Goal: Download file/media

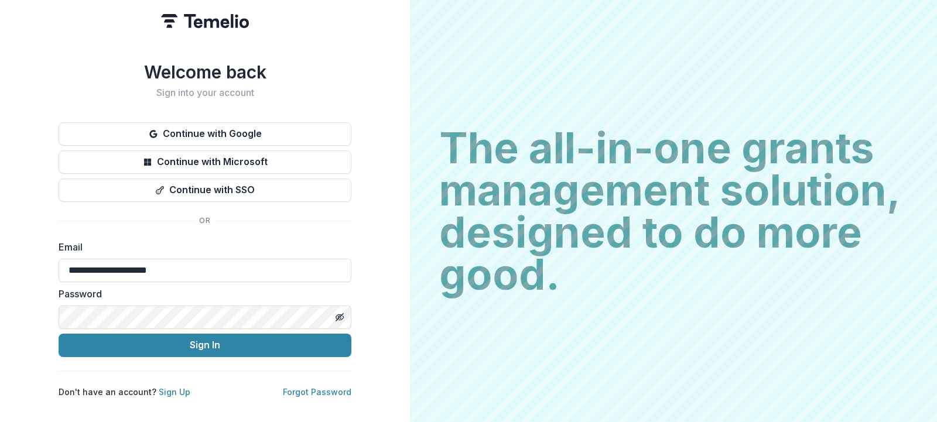
type input "**********"
click at [59, 334] on button "Sign In" at bounding box center [205, 345] width 293 height 23
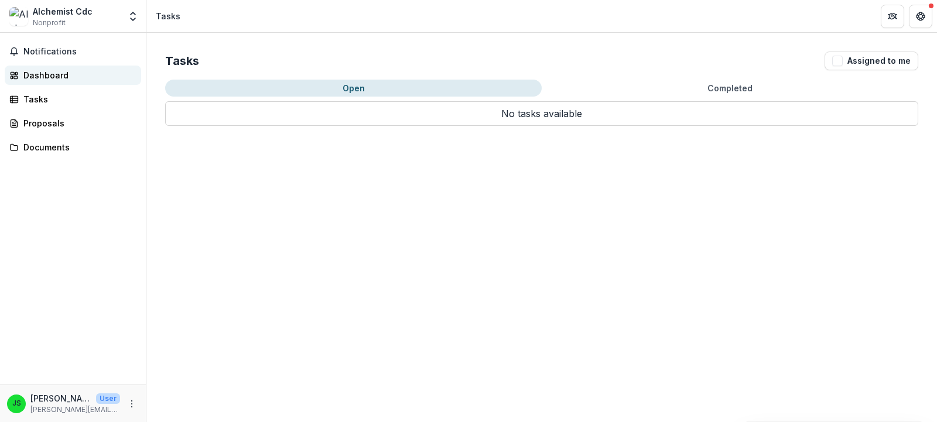
click at [39, 75] on div "Dashboard" at bounding box center [77, 75] width 108 height 12
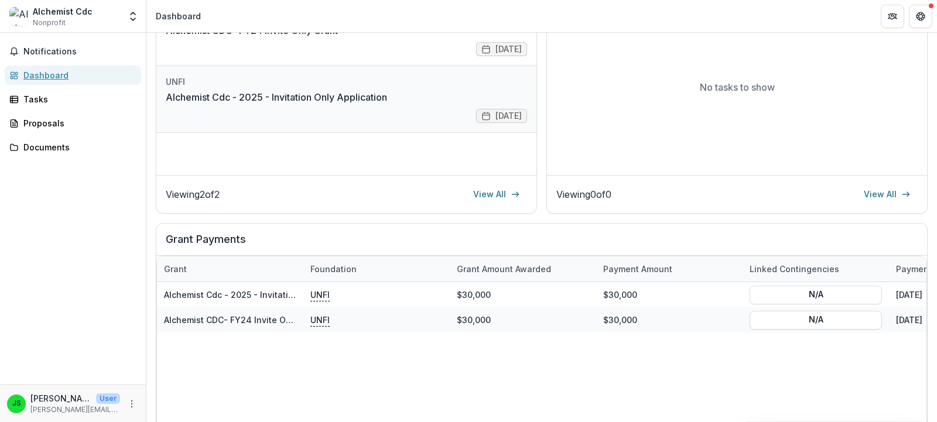
scroll to position [211, 0]
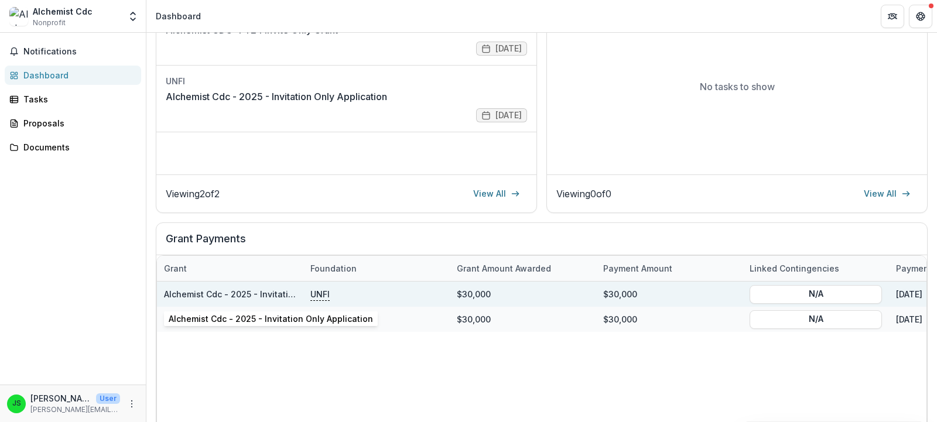
click at [275, 295] on link "Alchemist Cdc - 2025 - Invitation Only Application" at bounding box center [266, 294] width 204 height 10
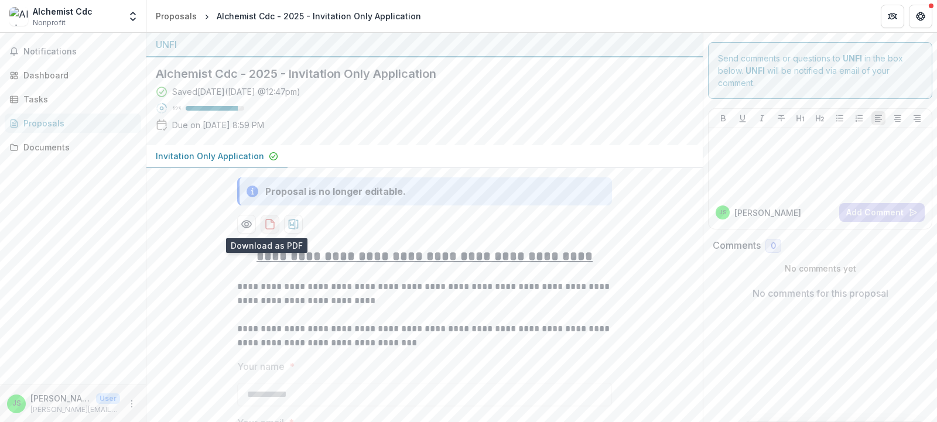
click at [264, 227] on icon "download-proposal" at bounding box center [270, 224] width 12 height 12
click at [67, 150] on div "Documents" at bounding box center [77, 147] width 108 height 12
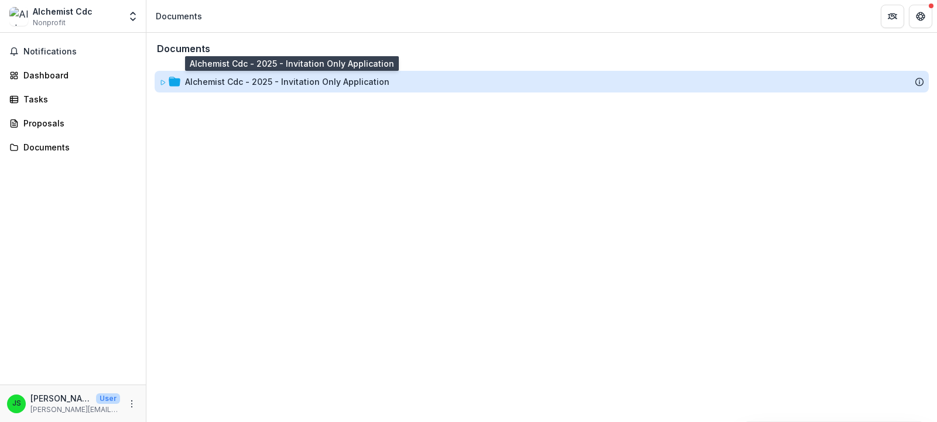
click at [260, 83] on div "Alchemist Cdc - 2025 - Invitation Only Application" at bounding box center [287, 82] width 204 height 12
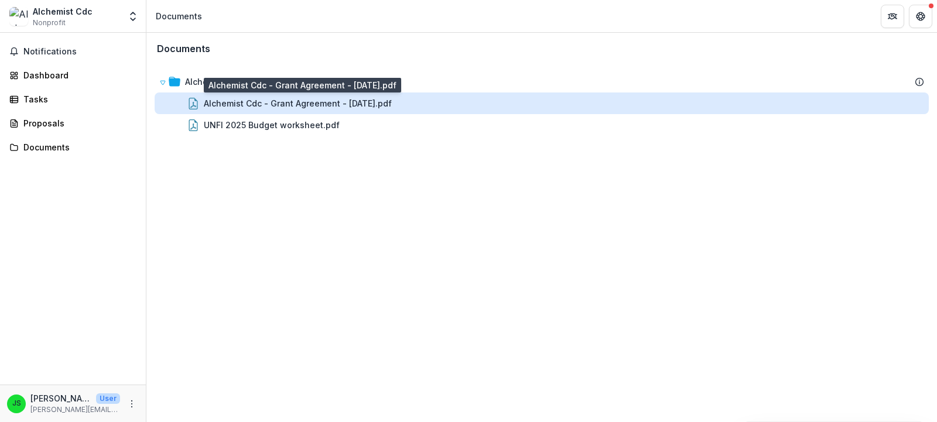
click at [268, 105] on div "Alchemist Cdc - Grant Agreement - 2025-09-08.pdf" at bounding box center [298, 103] width 188 height 12
click at [268, 105] on div "Loading..." at bounding box center [468, 212] width 630 height 244
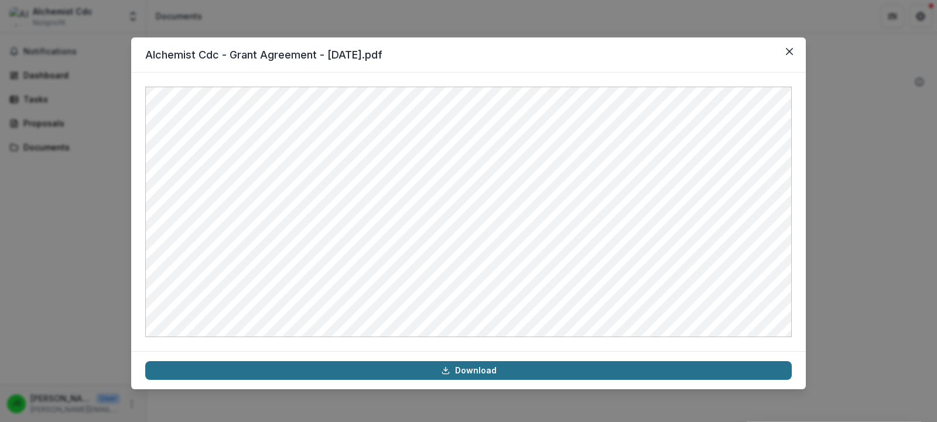
click at [462, 374] on link "Download" at bounding box center [468, 370] width 647 height 19
